Goal: Information Seeking & Learning: Compare options

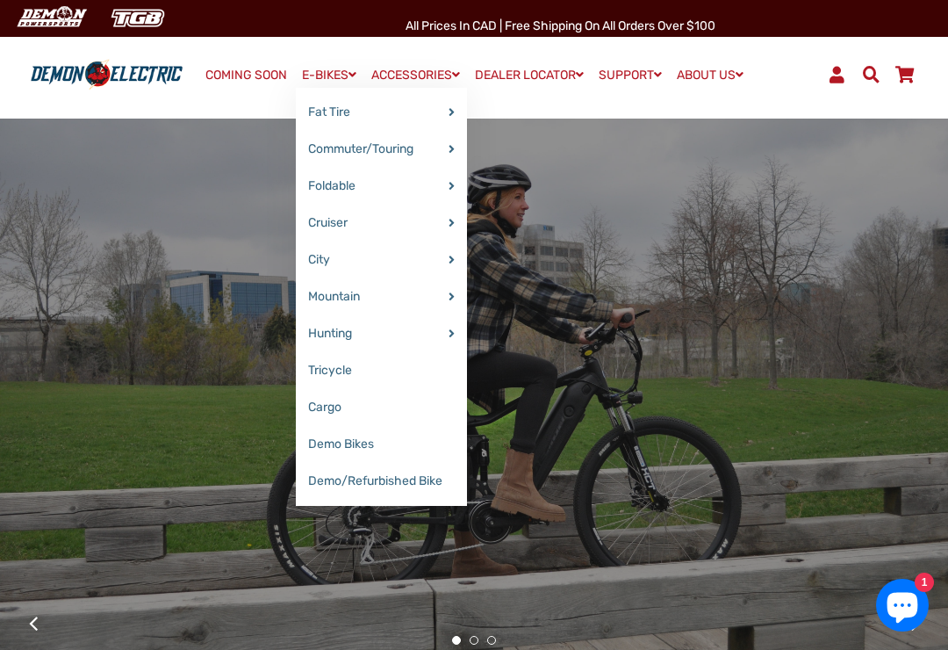
click at [338, 84] on link "E-BIKES" at bounding box center [329, 74] width 67 height 25
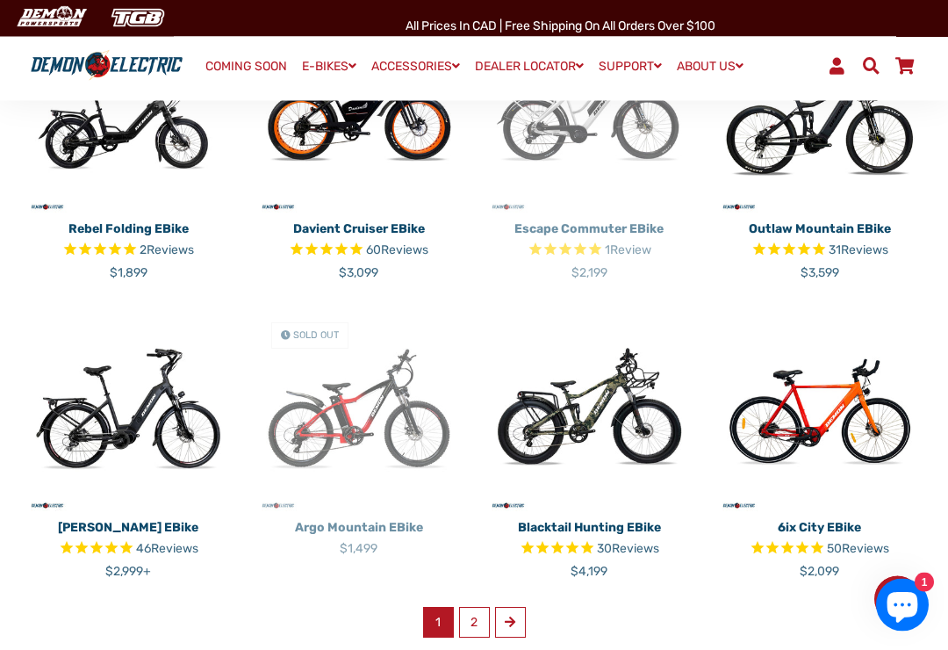
scroll to position [821, 0]
click at [475, 607] on link "2" at bounding box center [474, 622] width 31 height 31
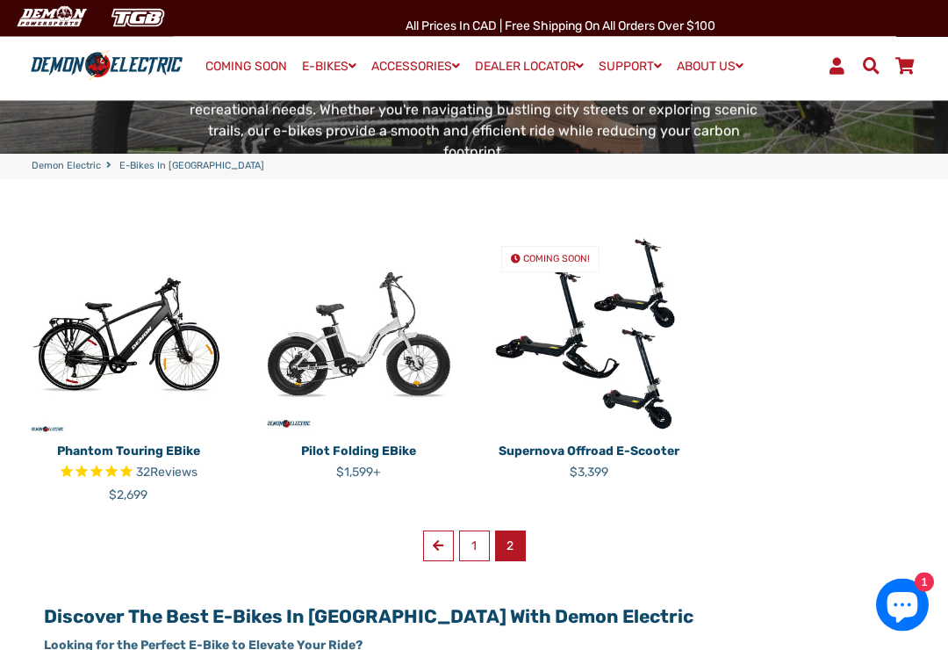
scroll to position [299, 0]
click at [477, 530] on link "1" at bounding box center [474, 545] width 31 height 31
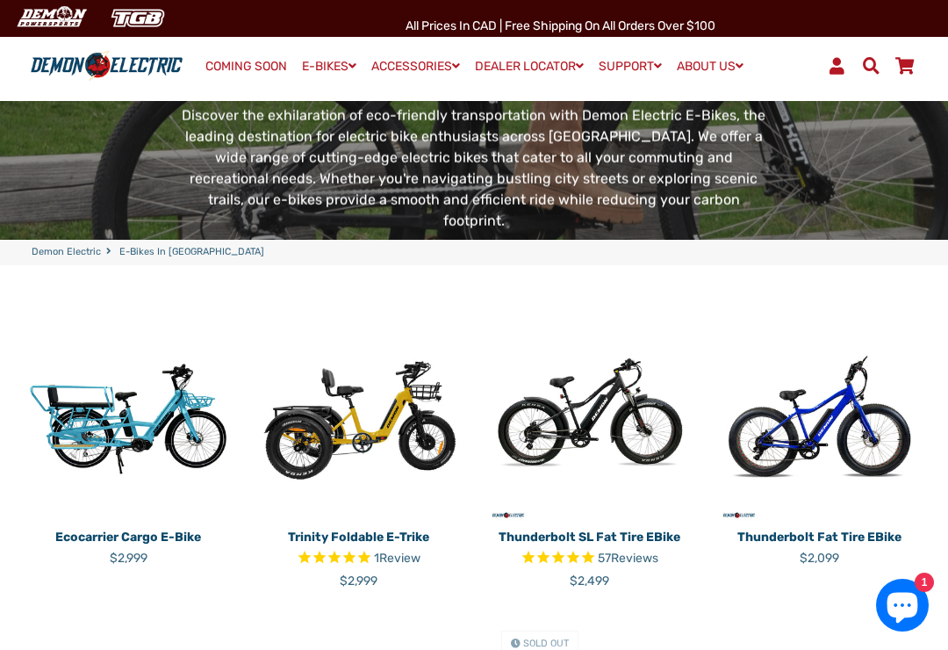
scroll to position [212, 0]
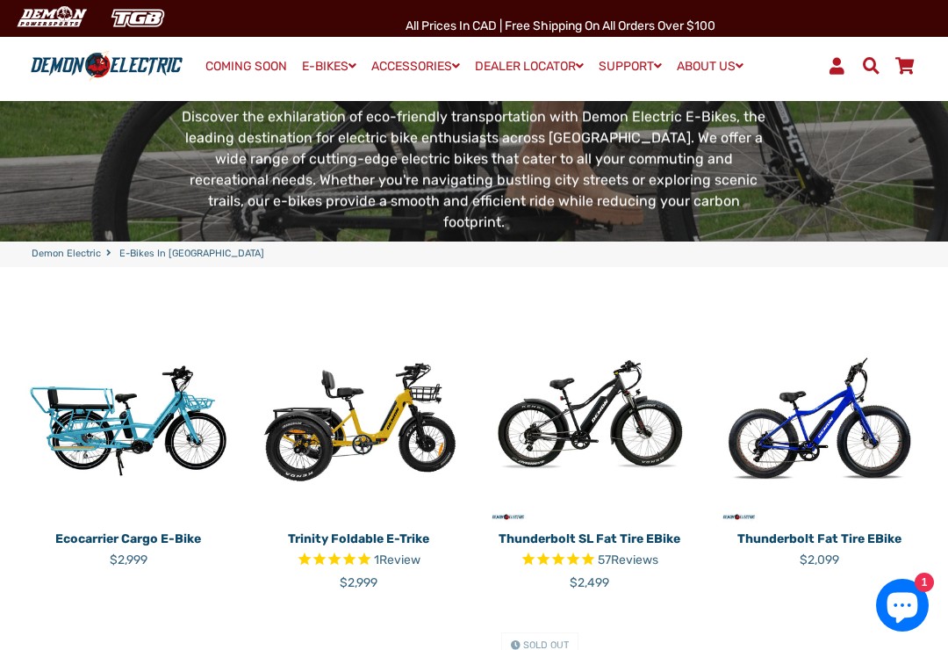
click at [406, 364] on img at bounding box center [359, 422] width 205 height 205
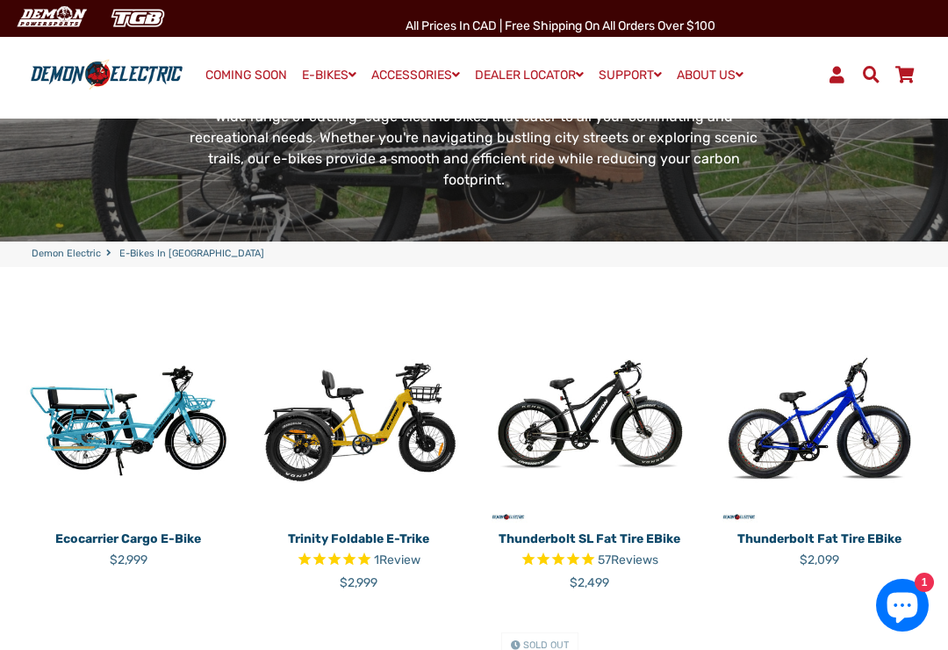
scroll to position [239, 0]
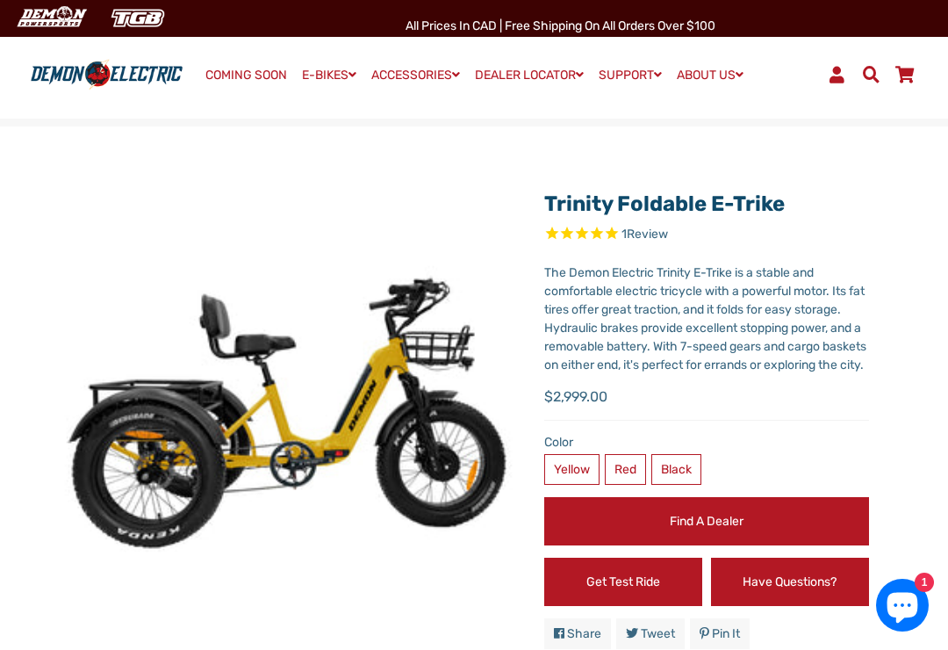
select select "******"
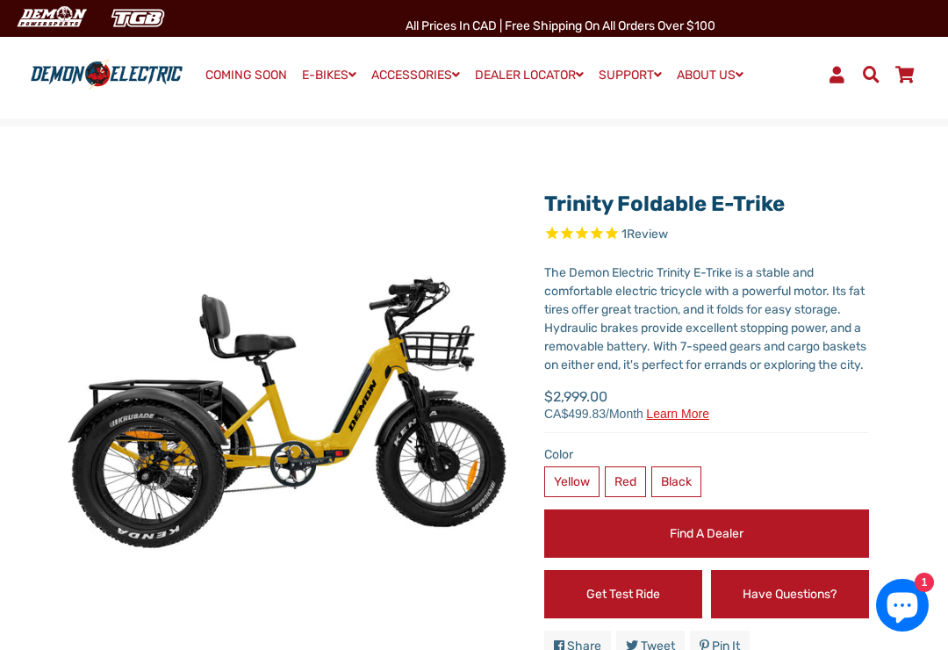
click at [627, 486] on label "Red" at bounding box center [625, 481] width 41 height 31
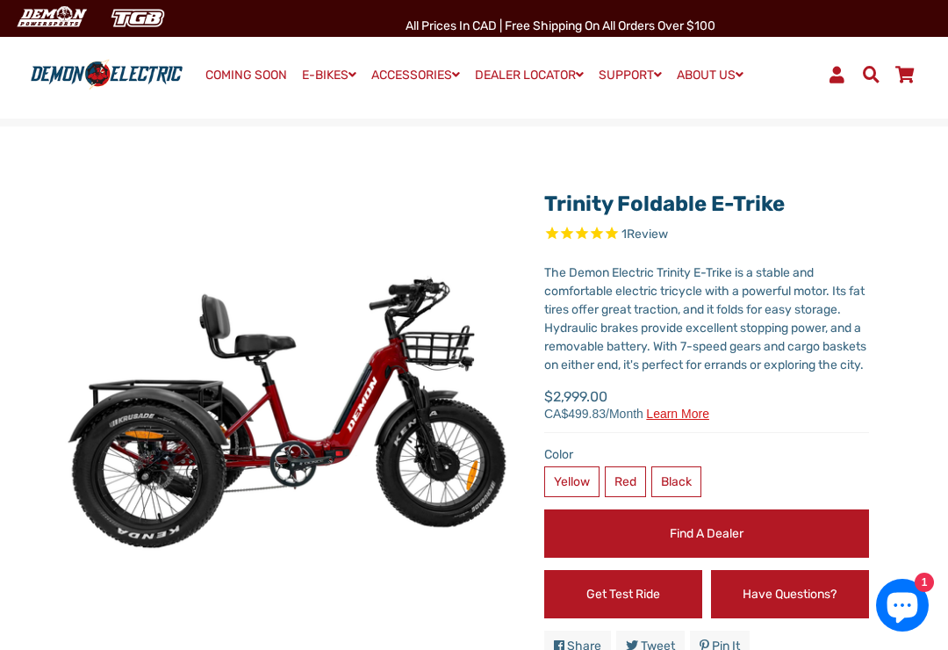
click at [678, 485] on label "Black" at bounding box center [677, 481] width 50 height 31
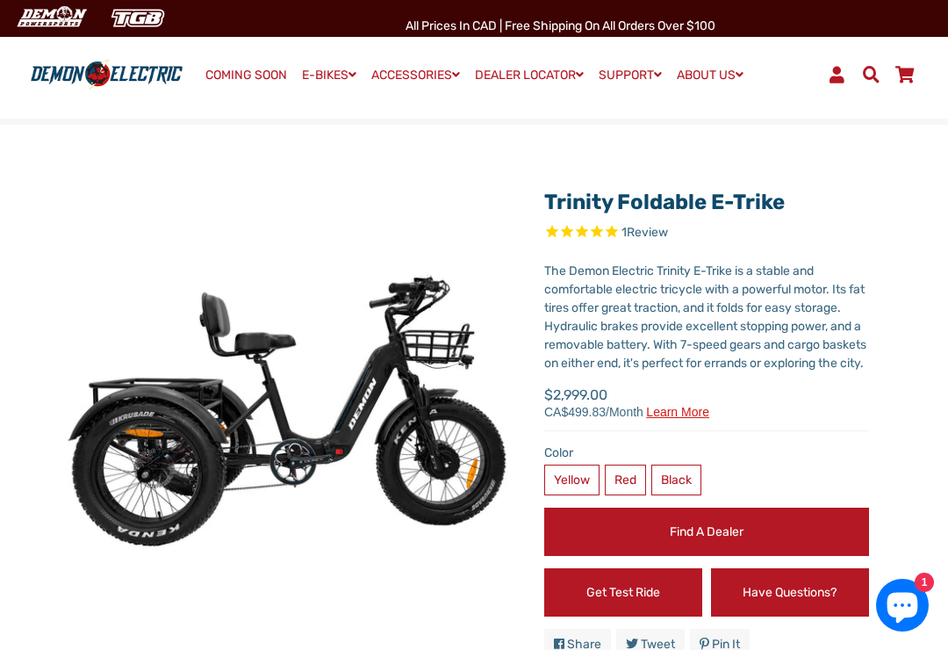
scroll to position [3, 0]
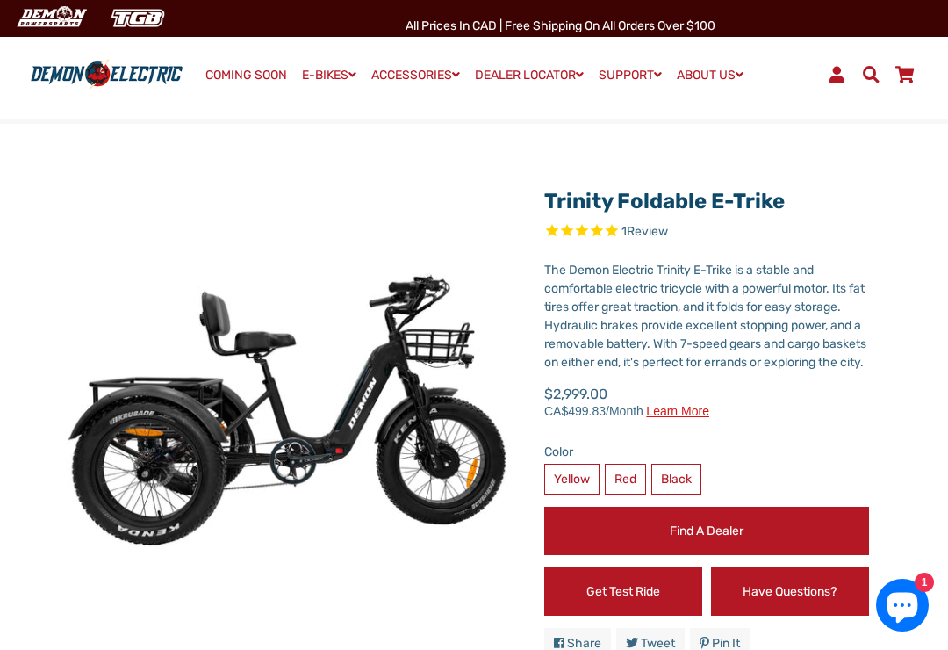
click at [627, 493] on label "Red" at bounding box center [625, 479] width 41 height 31
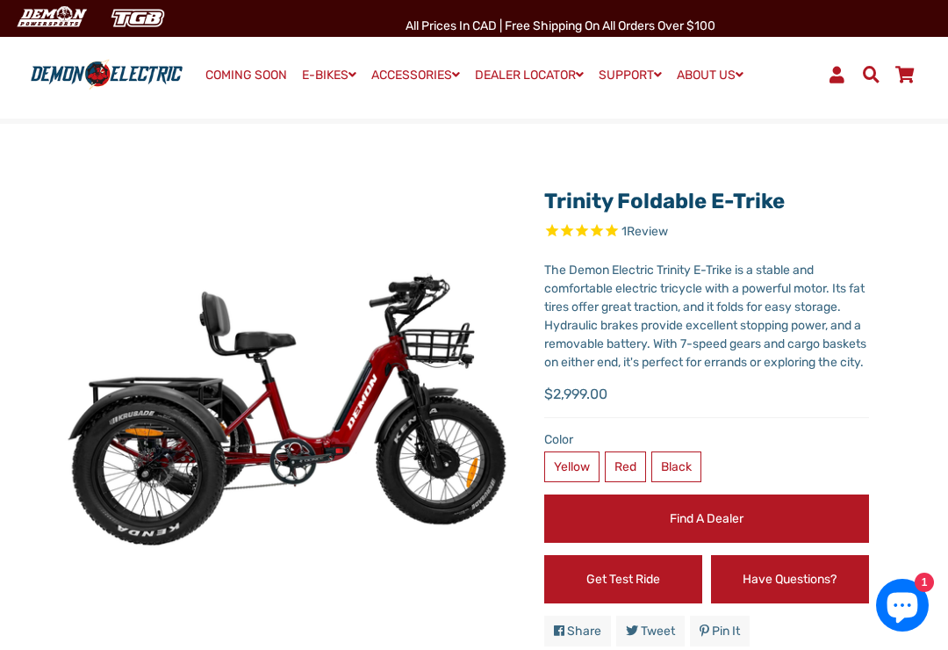
click at [598, 468] on label "Yellow" at bounding box center [571, 466] width 55 height 31
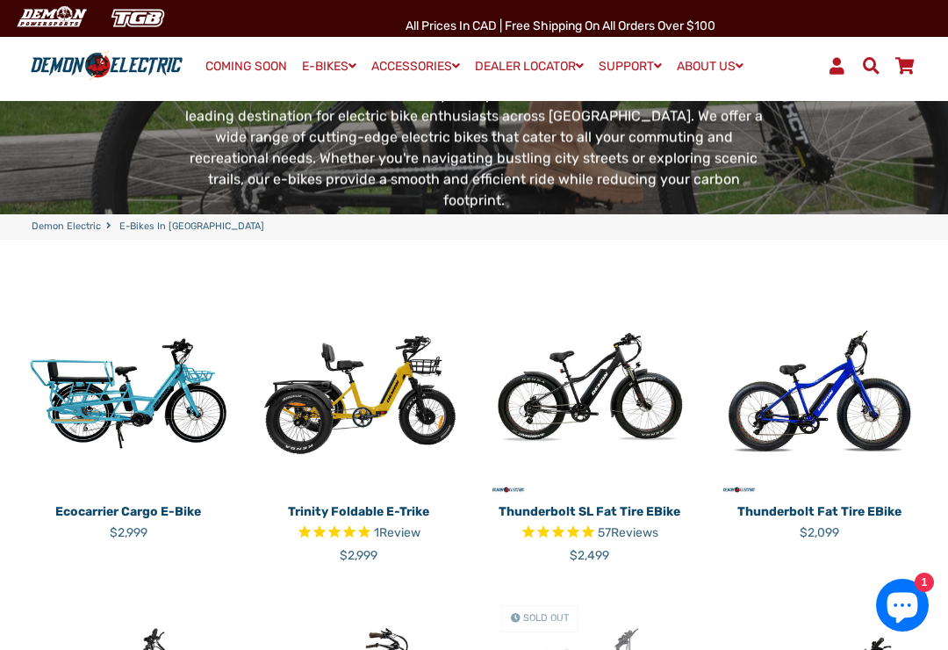
scroll to position [239, 0]
